Goal: Navigation & Orientation: Find specific page/section

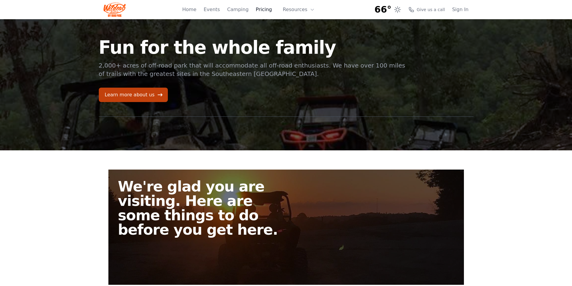
click at [265, 10] on link "Pricing" at bounding box center [264, 9] width 16 height 7
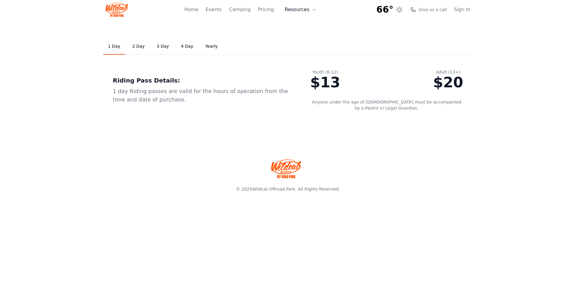
click at [308, 10] on button "Resources" at bounding box center [300, 10] width 39 height 12
click at [221, 10] on link "Events" at bounding box center [214, 9] width 16 height 7
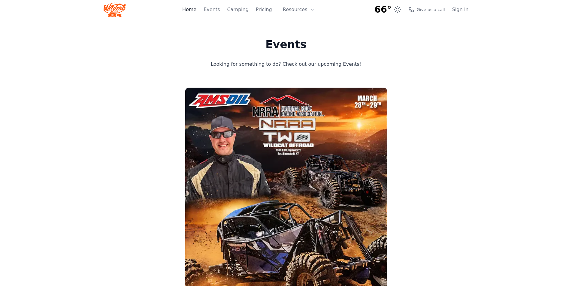
click at [196, 6] on link "Home" at bounding box center [189, 9] width 14 height 7
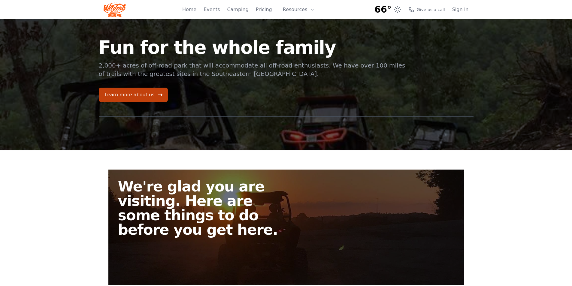
scroll to position [201, 0]
